Goal: Use online tool/utility: Utilize a website feature to perform a specific function

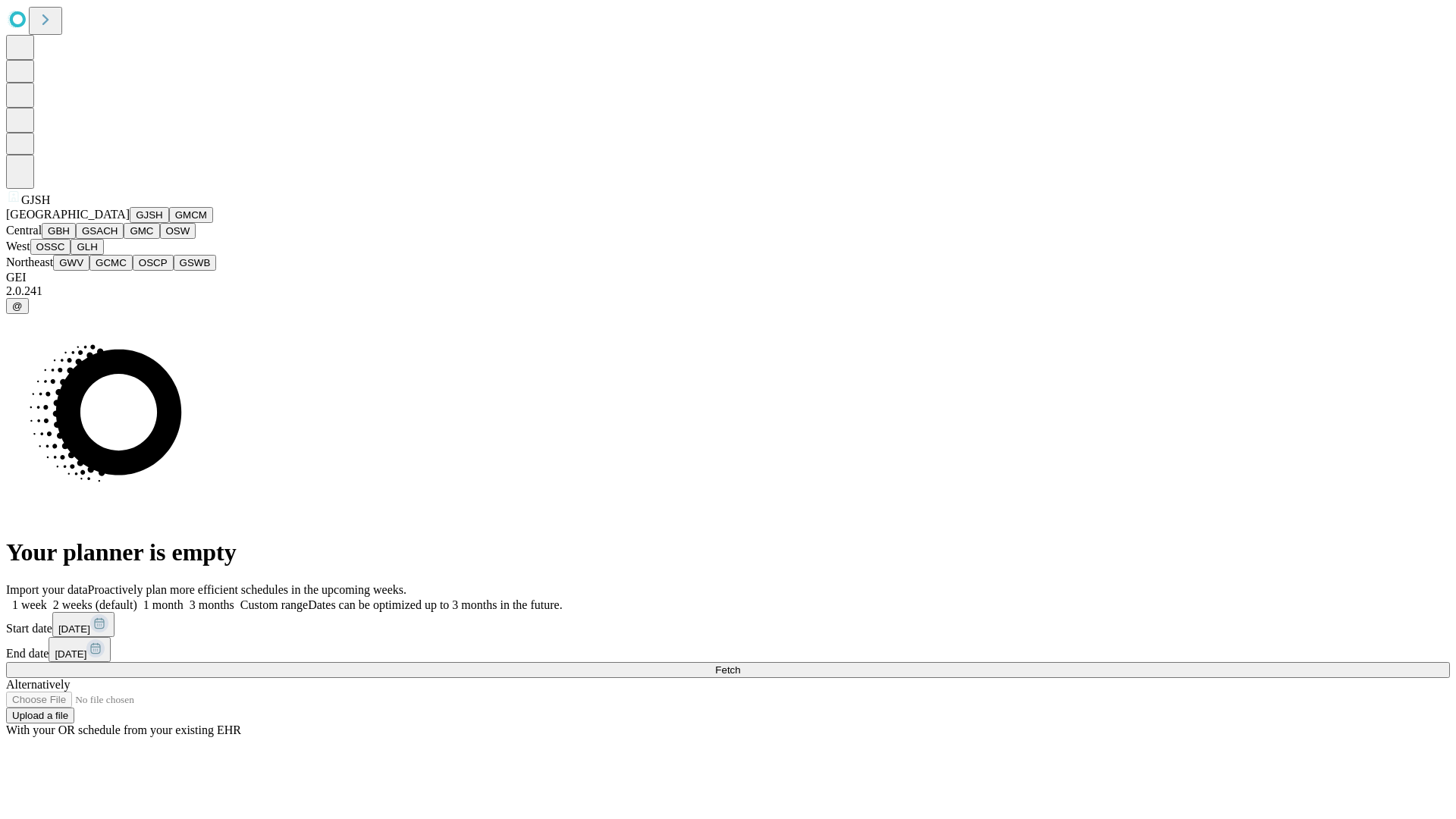
click at [129, 223] on button "GJSH" at bounding box center [149, 215] width 39 height 16
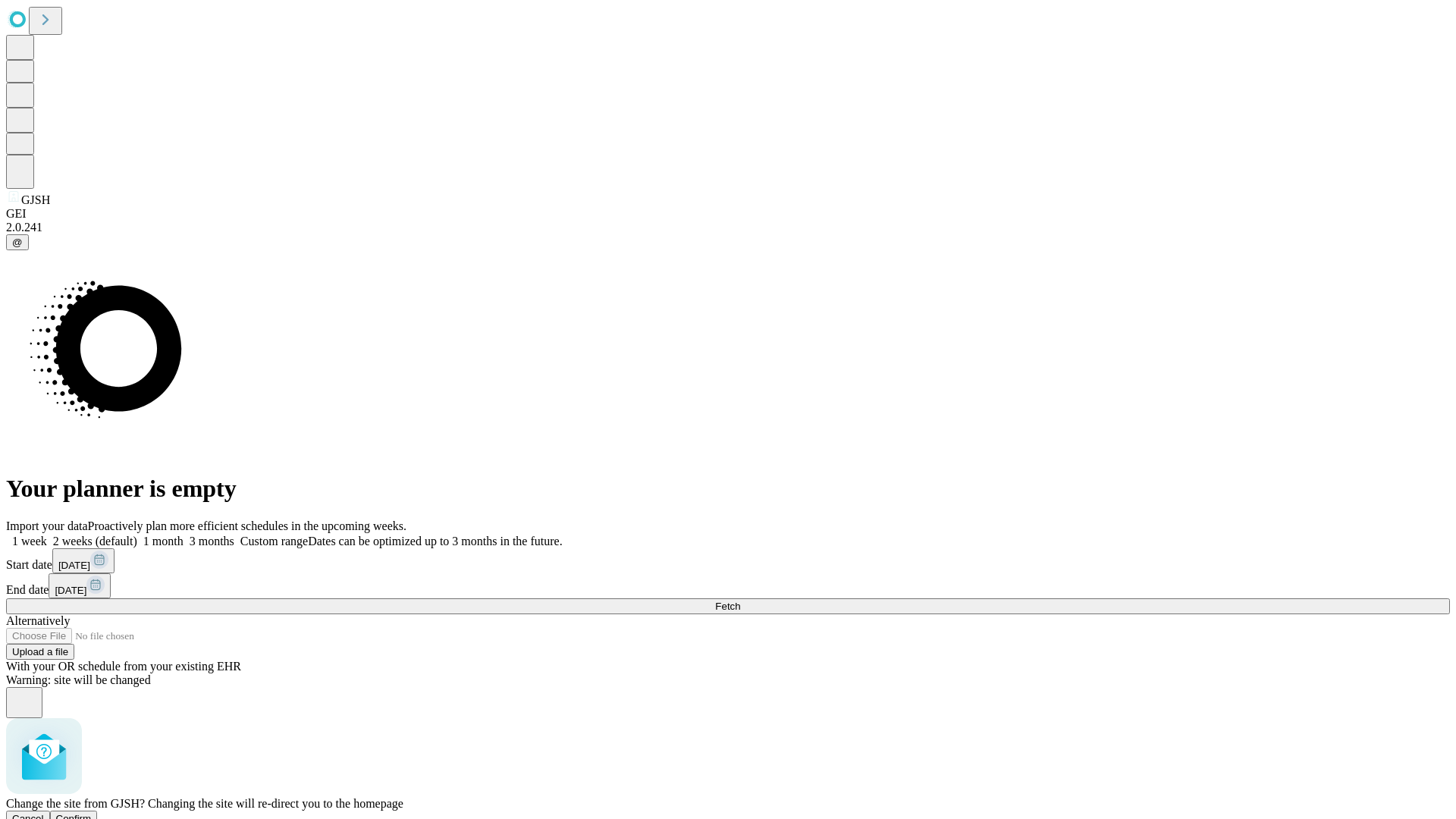
click at [92, 814] on span "Confirm" at bounding box center [74, 819] width 36 height 12
click at [137, 535] on label "2 weeks (default)" at bounding box center [92, 541] width 90 height 13
click at [740, 601] on span "Fetch" at bounding box center [728, 606] width 25 height 12
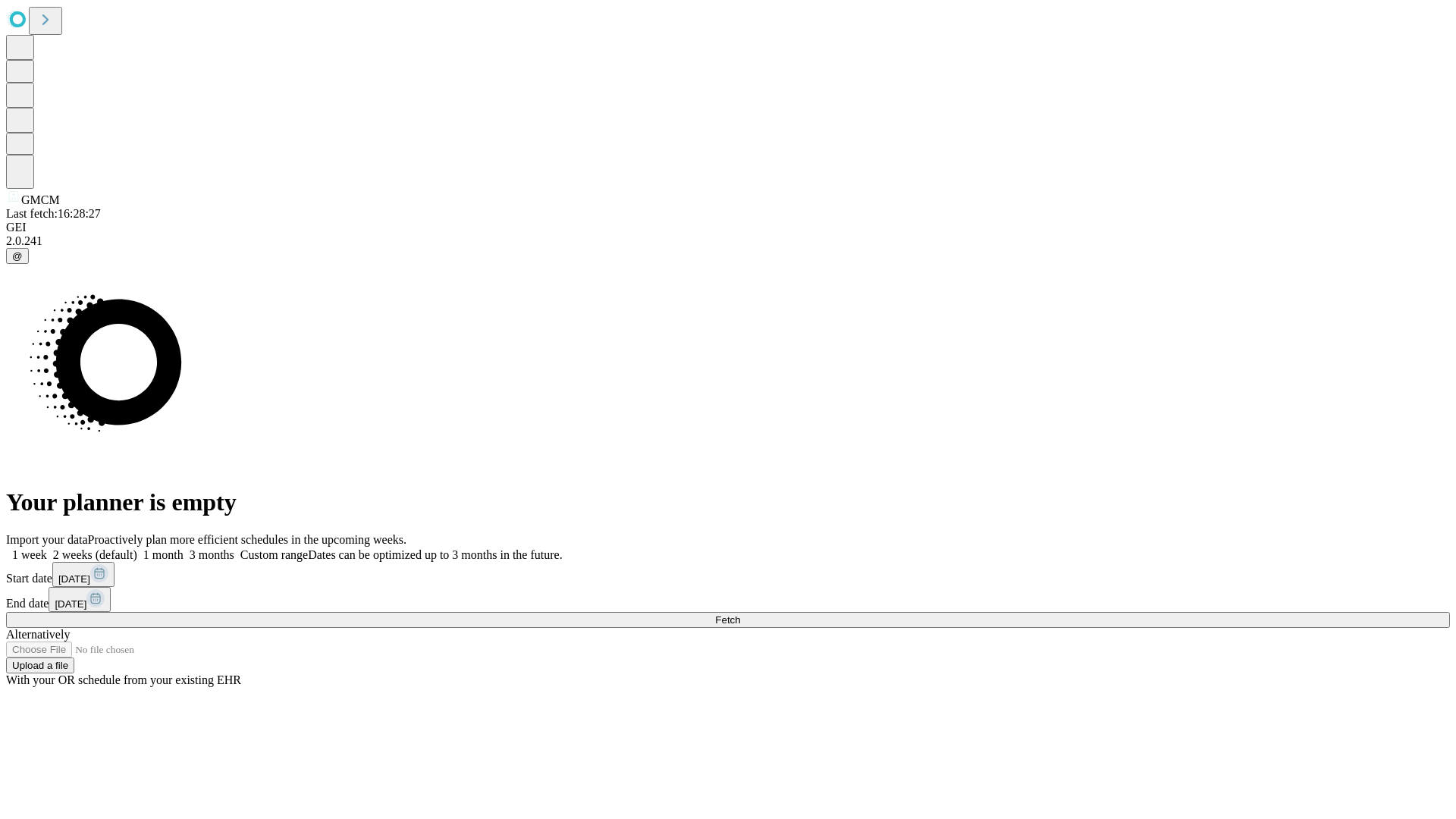
click at [137, 548] on label "2 weeks (default)" at bounding box center [92, 555] width 90 height 13
click at [740, 614] on span "Fetch" at bounding box center [728, 620] width 25 height 12
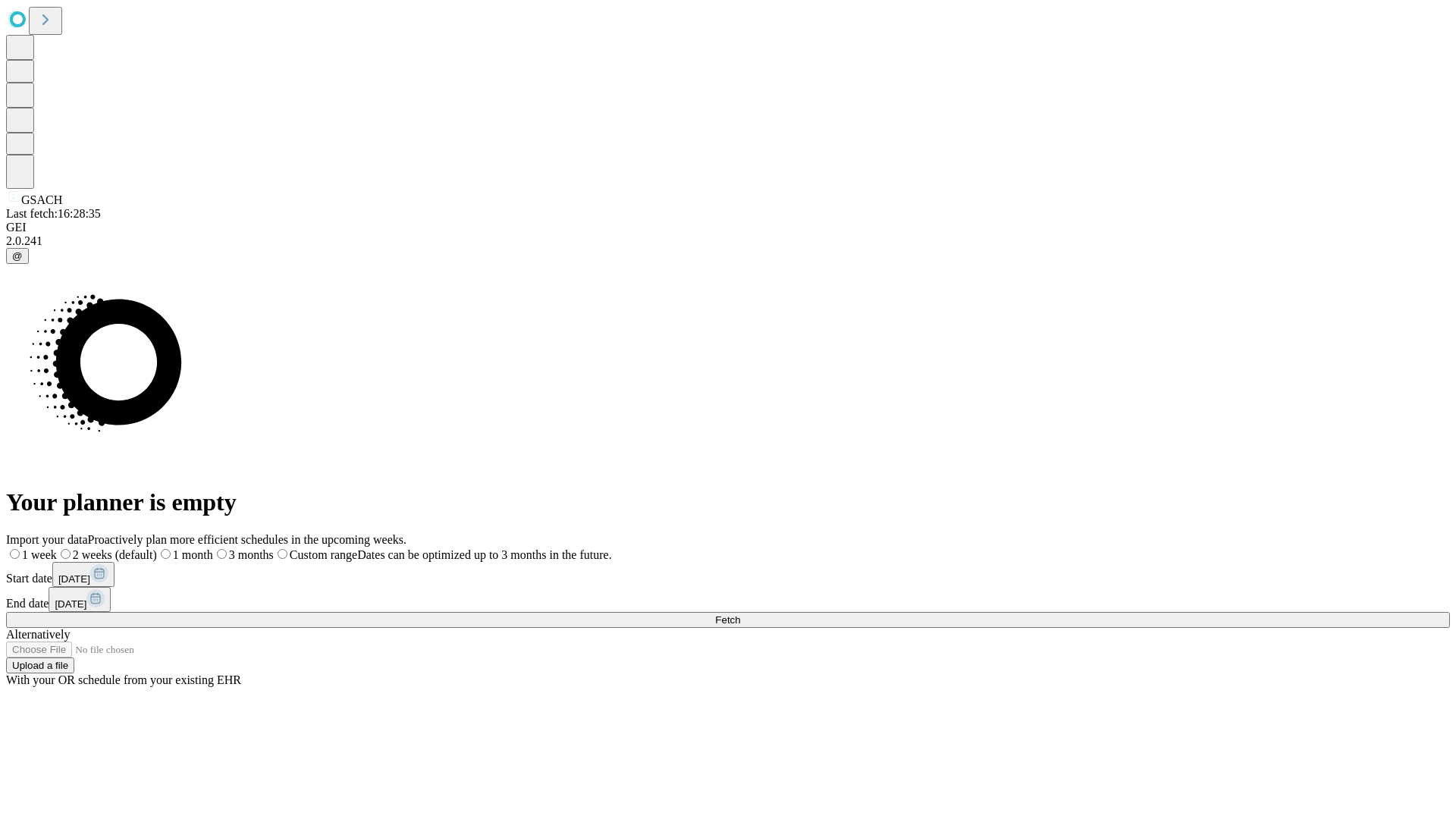
click at [740, 614] on span "Fetch" at bounding box center [728, 620] width 25 height 12
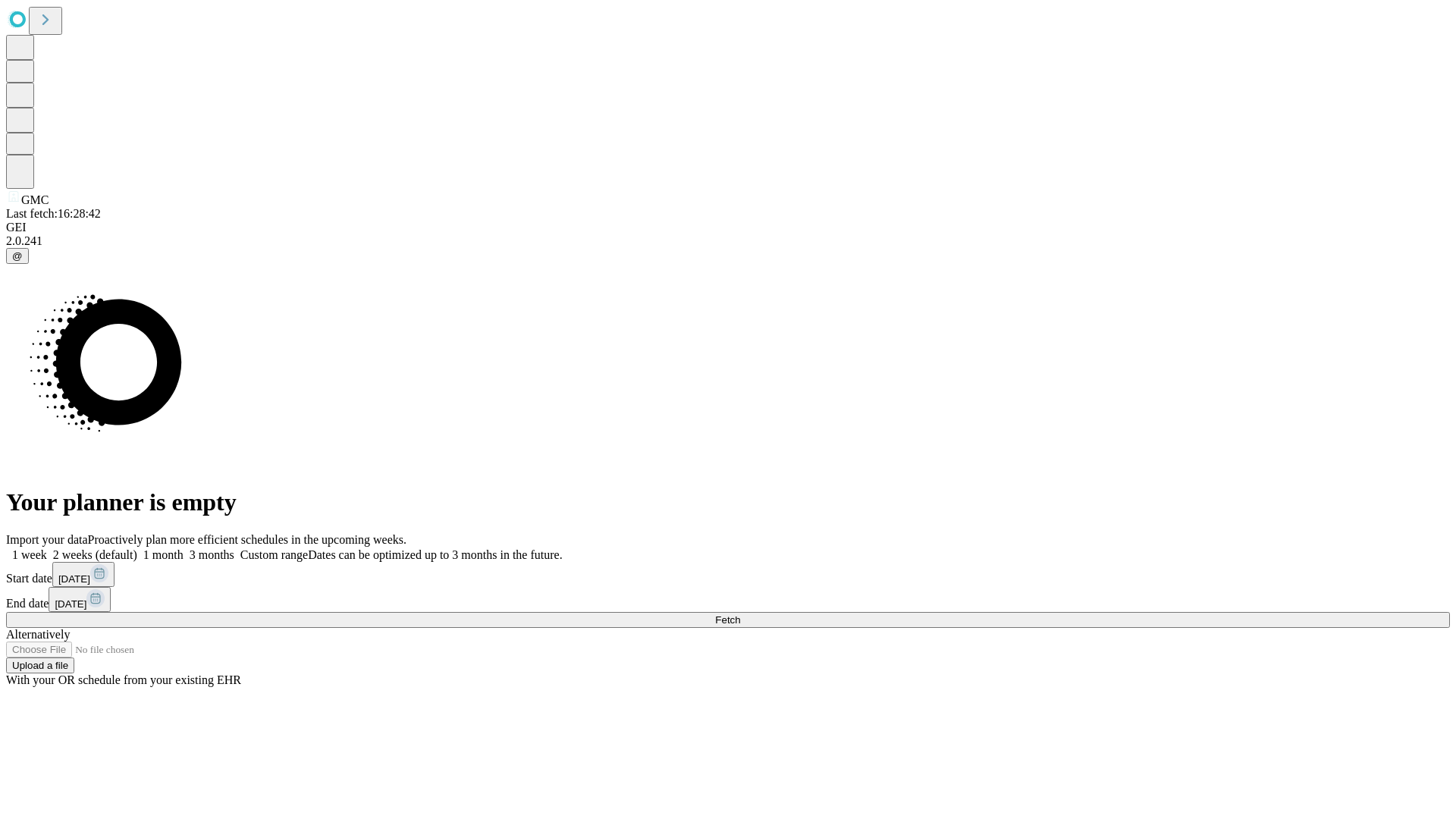
click at [137, 548] on label "2 weeks (default)" at bounding box center [92, 555] width 90 height 13
click at [740, 614] on span "Fetch" at bounding box center [728, 620] width 25 height 12
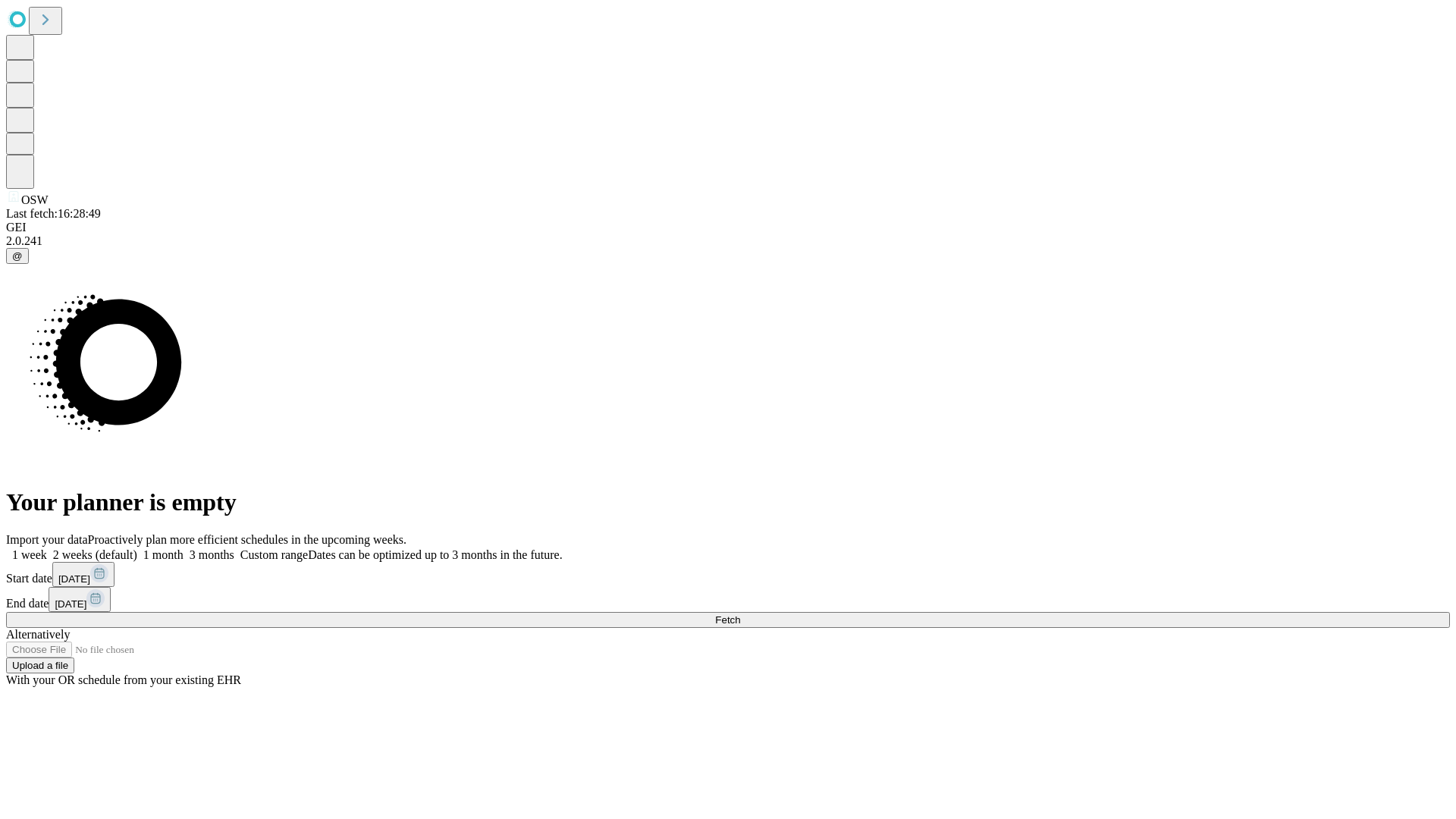
click at [137, 548] on label "2 weeks (default)" at bounding box center [92, 555] width 90 height 13
click at [740, 614] on span "Fetch" at bounding box center [728, 620] width 25 height 12
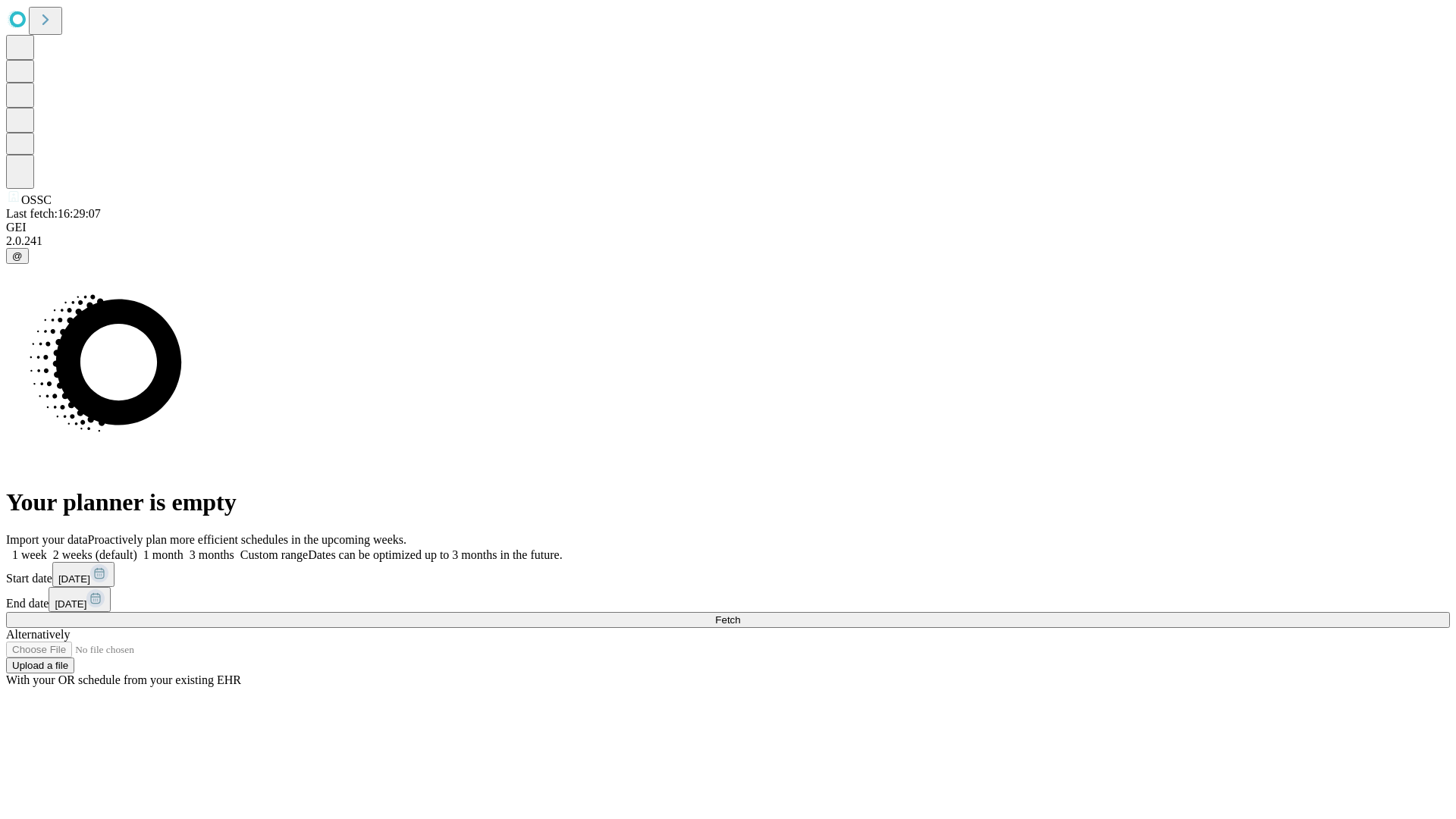
click at [137, 548] on label "2 weeks (default)" at bounding box center [92, 555] width 90 height 13
click at [740, 614] on span "Fetch" at bounding box center [728, 620] width 25 height 12
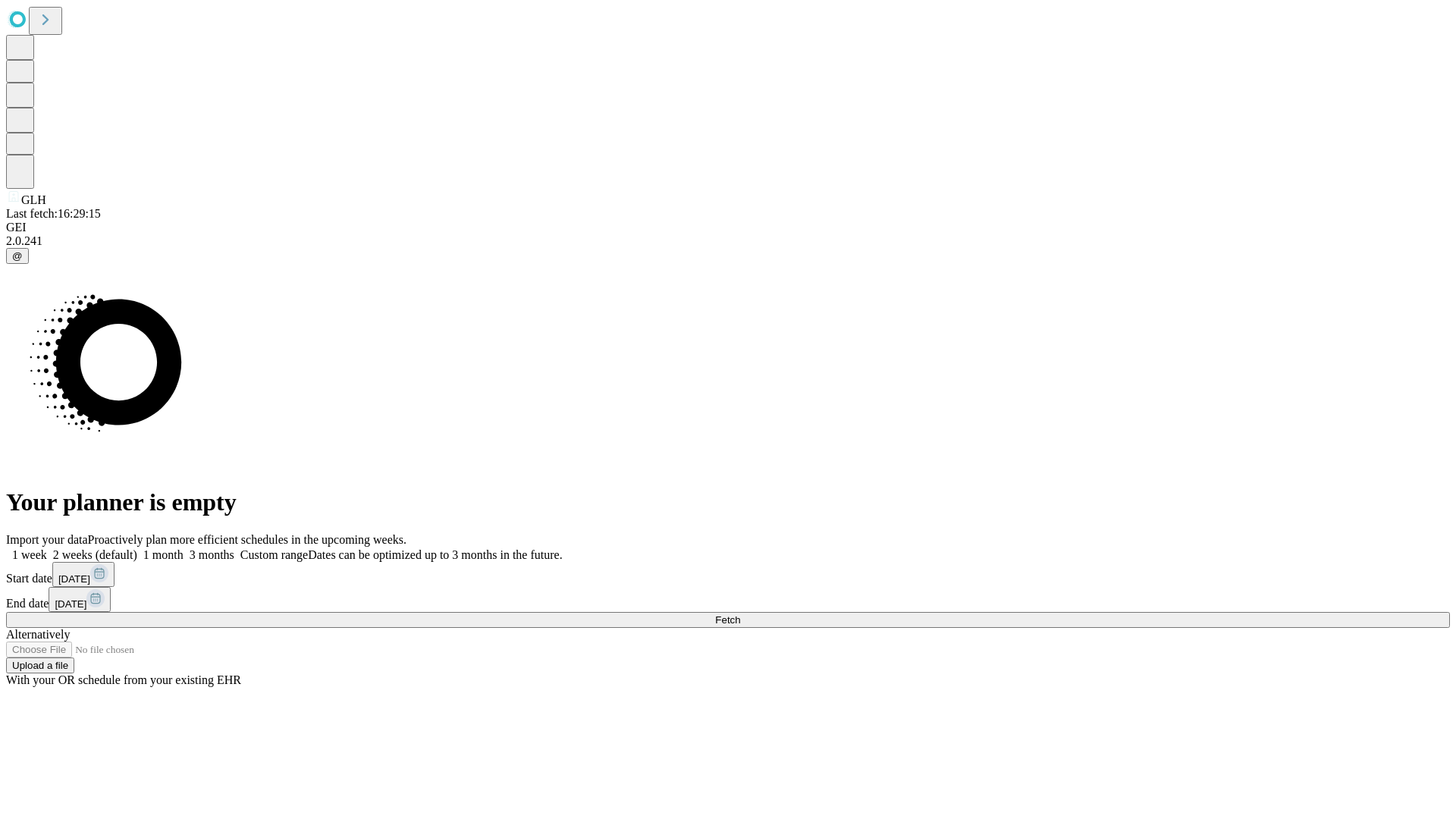
click at [137, 548] on label "2 weeks (default)" at bounding box center [92, 555] width 90 height 13
click at [740, 614] on span "Fetch" at bounding box center [728, 620] width 25 height 12
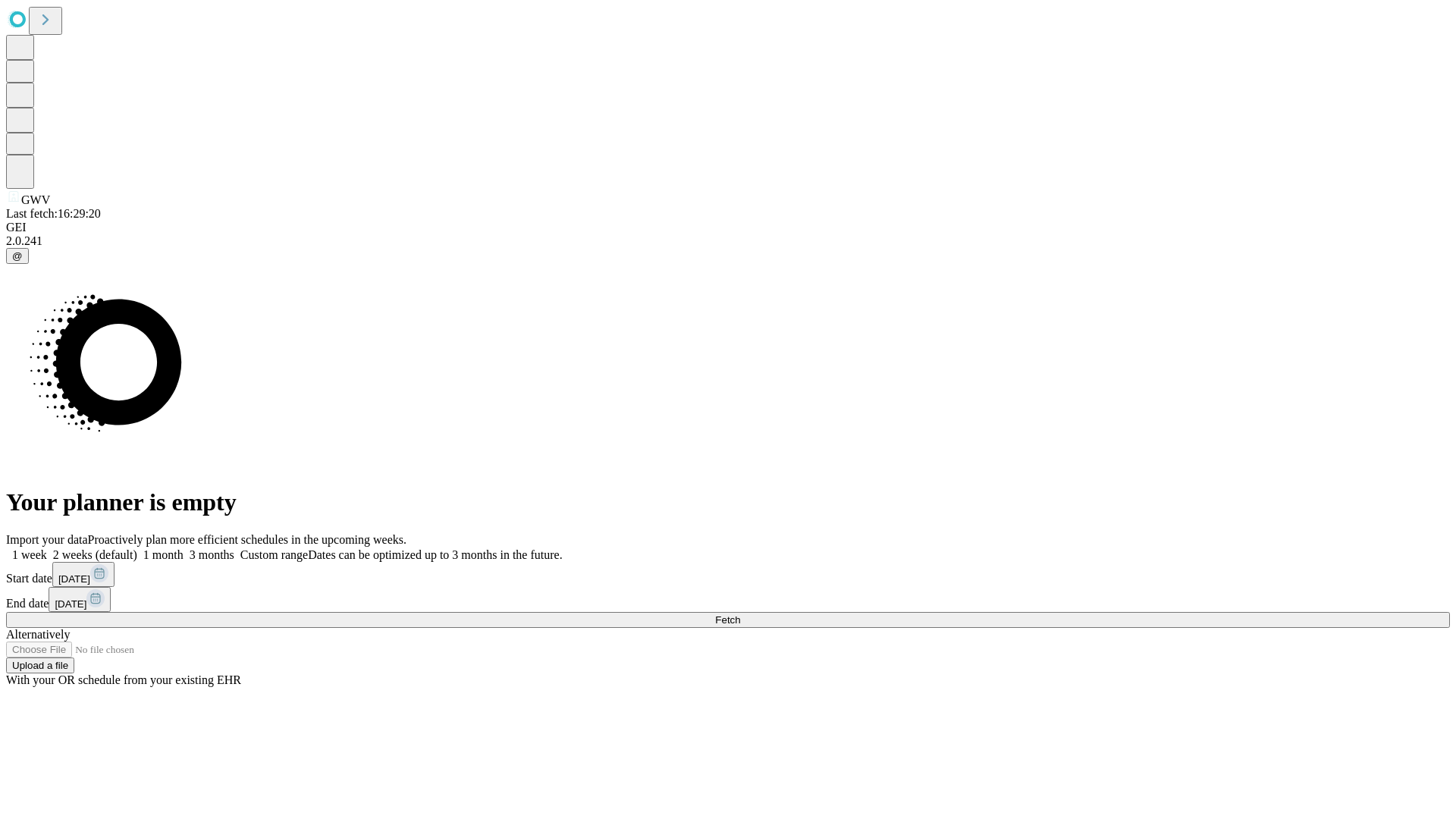
click at [137, 548] on label "2 weeks (default)" at bounding box center [92, 555] width 90 height 13
click at [740, 614] on span "Fetch" at bounding box center [728, 620] width 25 height 12
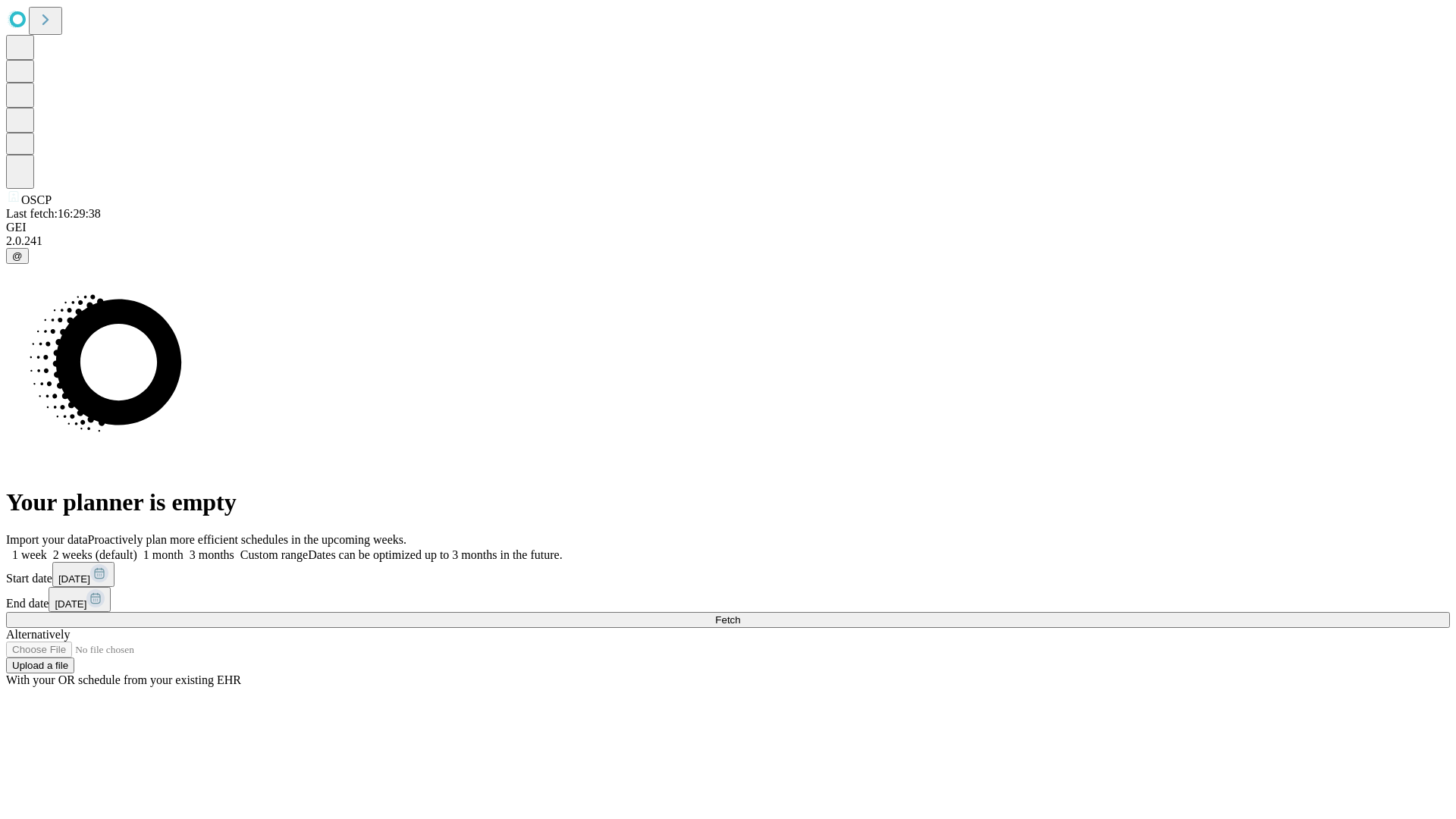
click at [137, 548] on label "2 weeks (default)" at bounding box center [92, 555] width 90 height 13
click at [740, 614] on span "Fetch" at bounding box center [728, 620] width 25 height 12
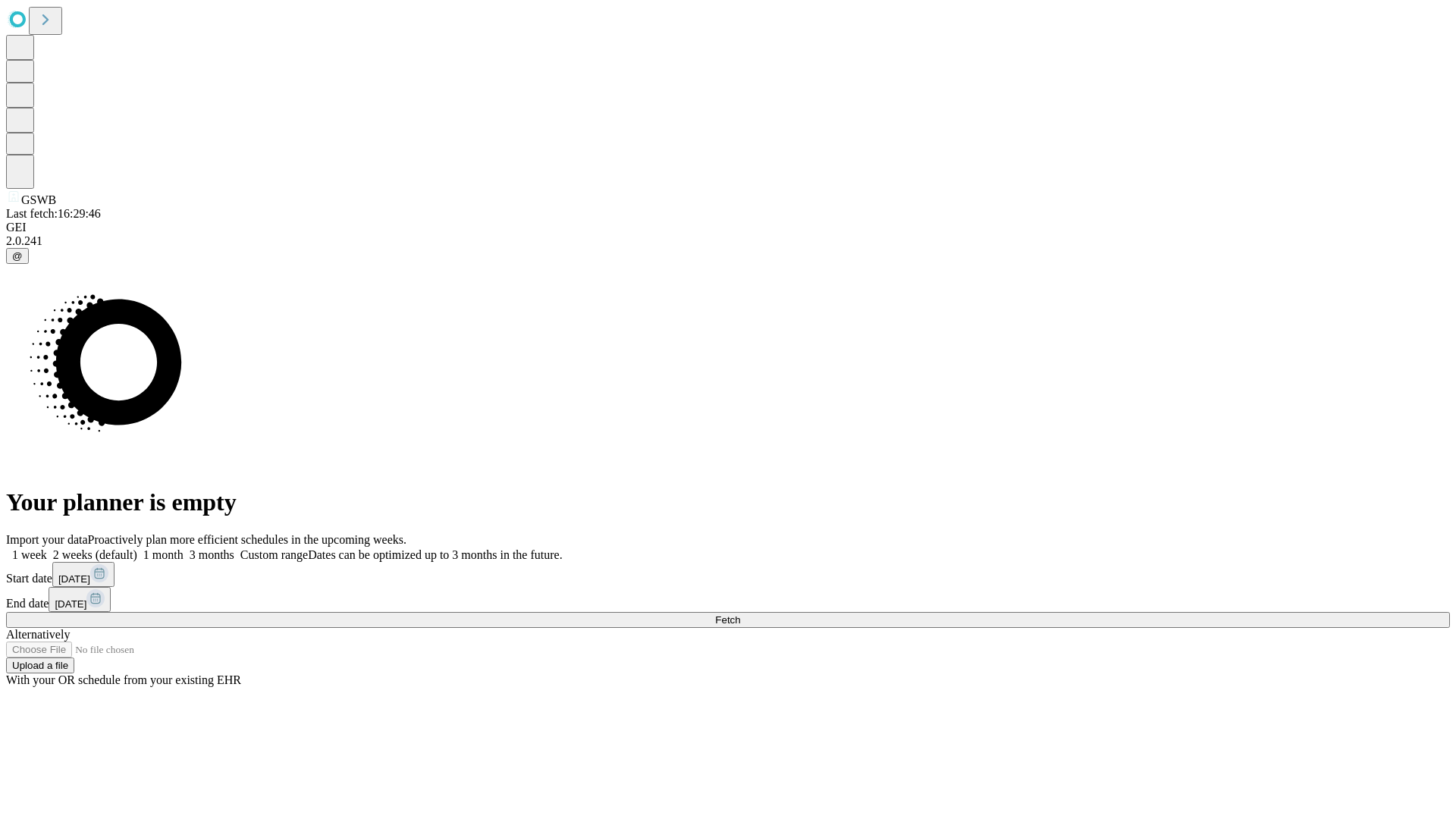
click at [740, 614] on span "Fetch" at bounding box center [728, 620] width 25 height 12
